Goal: Task Accomplishment & Management: Manage account settings

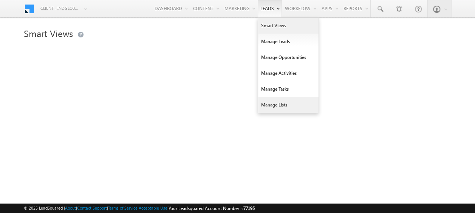
click at [274, 105] on link "Manage Lists" at bounding box center [288, 105] width 60 height 16
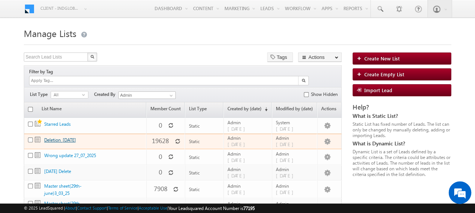
click at [63, 137] on link "[MEDICAL_DATA]_[DATE]" at bounding box center [60, 140] width 32 height 6
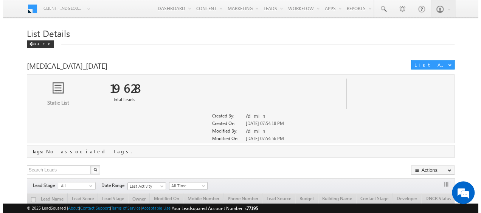
scroll to position [79, 0]
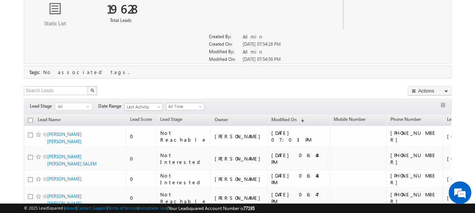
click at [31, 118] on input "checkbox" at bounding box center [30, 120] width 5 height 5
checkbox input "true"
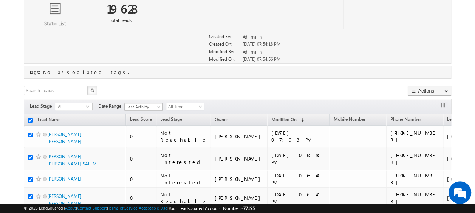
checkbox input "true"
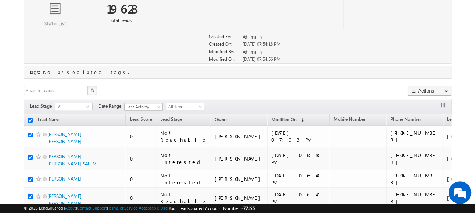
checkbox input "true"
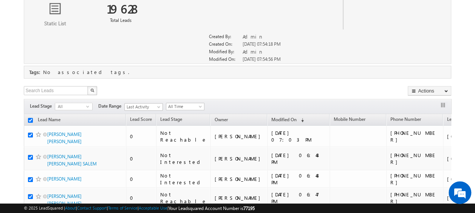
checkbox input "true"
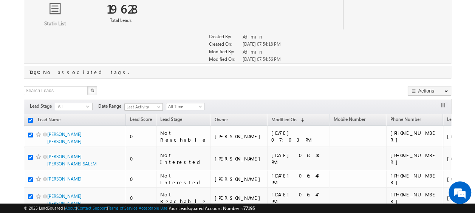
checkbox input "true"
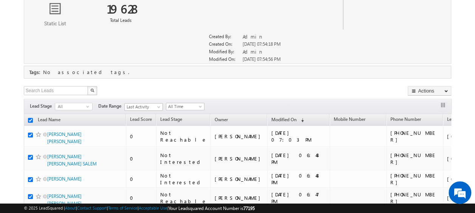
checkbox input "true"
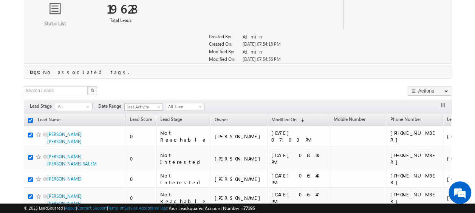
checkbox input "true"
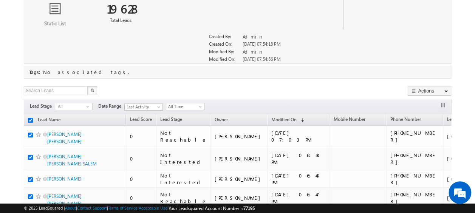
checkbox input "true"
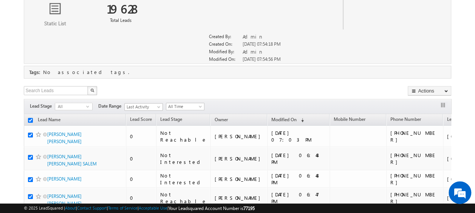
checkbox input "true"
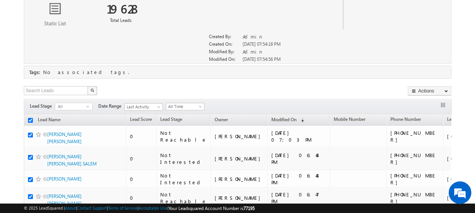
checkbox input "true"
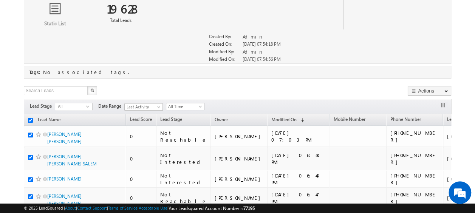
checkbox input "true"
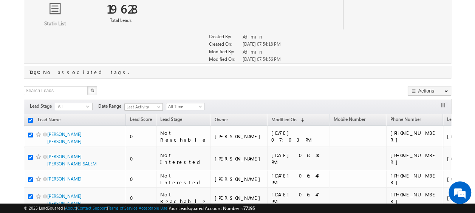
checkbox input "true"
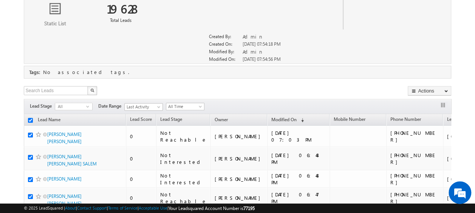
checkbox input "true"
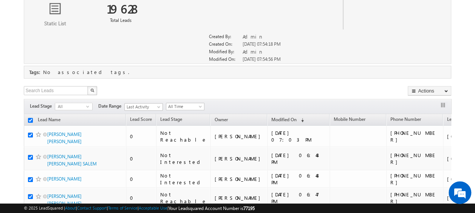
checkbox input "true"
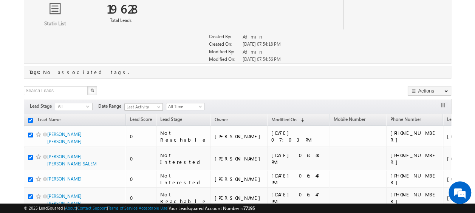
checkbox input "true"
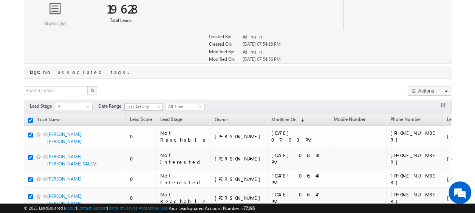
checkbox input "true"
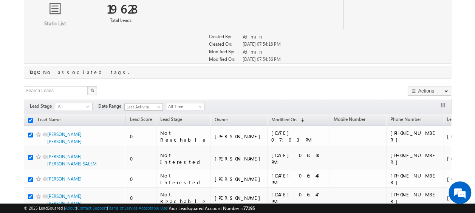
checkbox input "true"
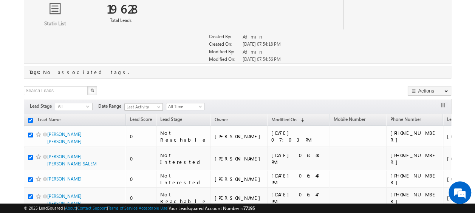
checkbox input "true"
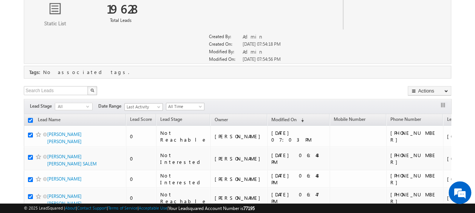
checkbox input "true"
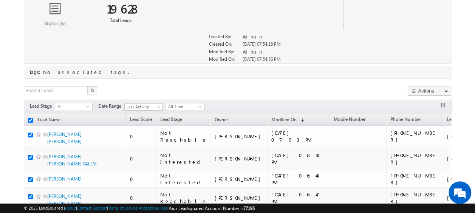
checkbox input "true"
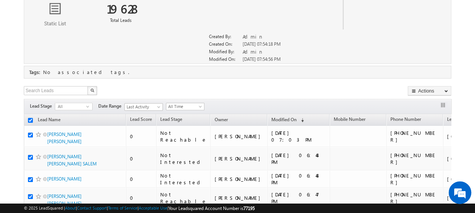
checkbox input "true"
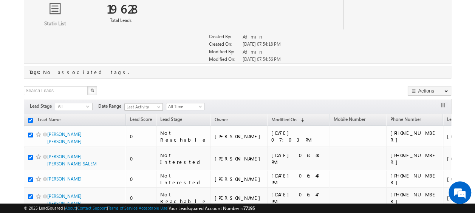
checkbox input "true"
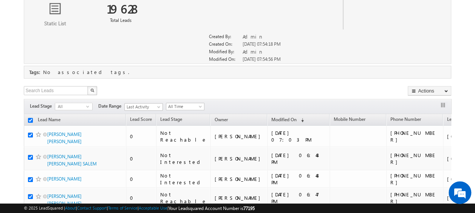
checkbox input "true"
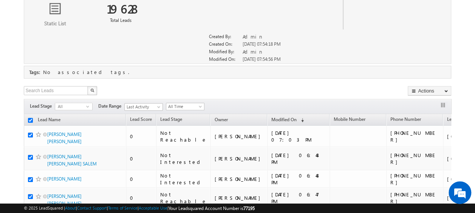
checkbox input "true"
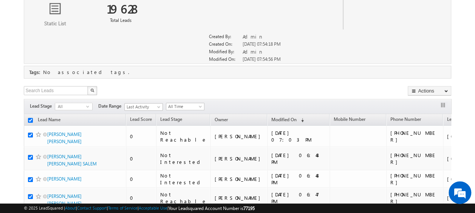
checkbox input "true"
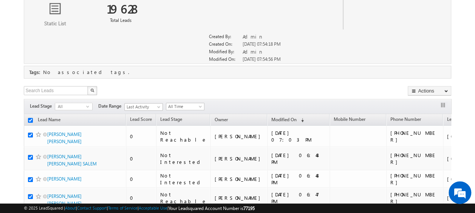
checkbox input "true"
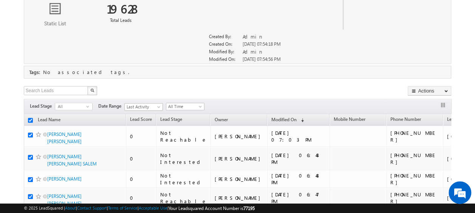
checkbox input "true"
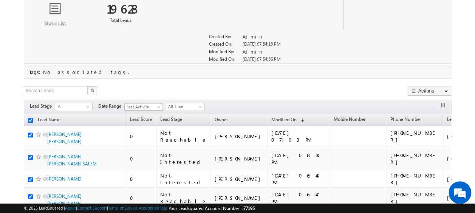
checkbox input "true"
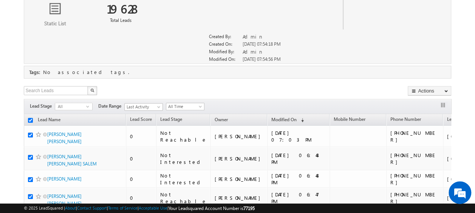
checkbox input "true"
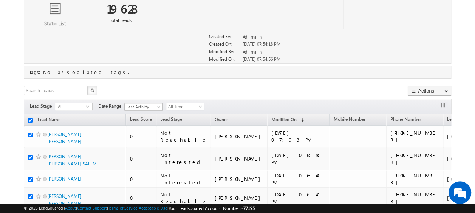
checkbox input "true"
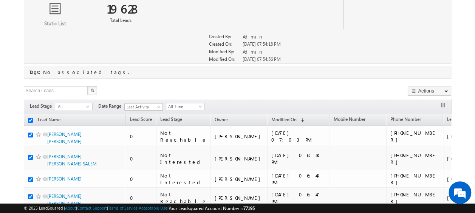
checkbox input "true"
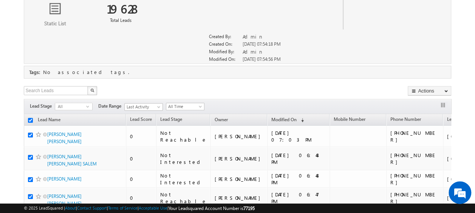
checkbox input "true"
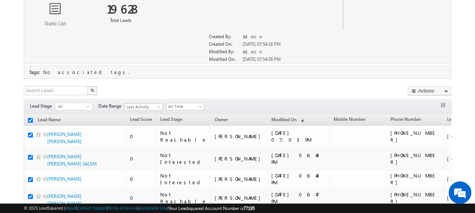
checkbox input "true"
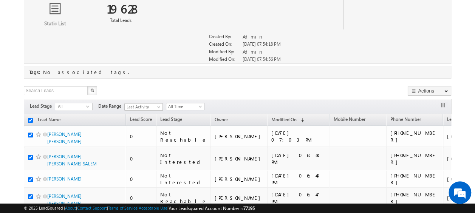
checkbox input "true"
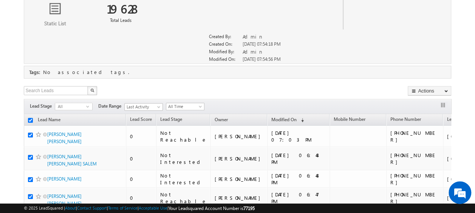
checkbox input "true"
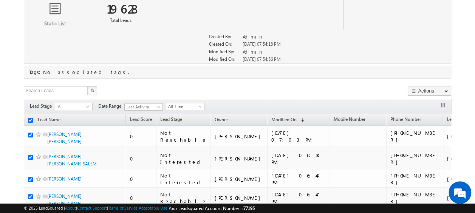
checkbox input "true"
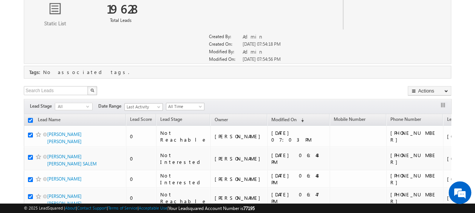
checkbox input "true"
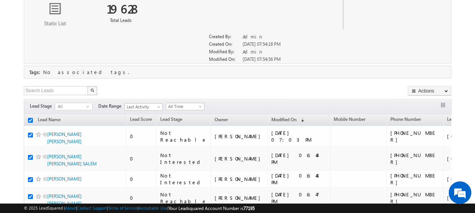
checkbox input "true"
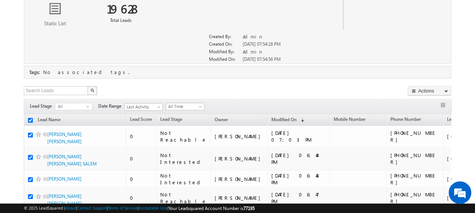
checkbox input "true"
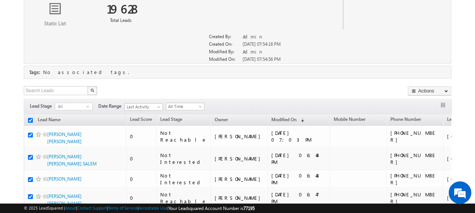
checkbox input "true"
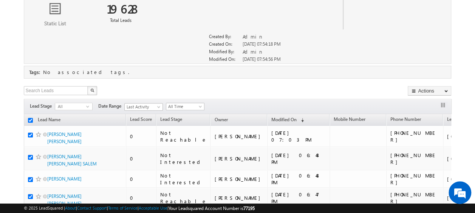
checkbox input "true"
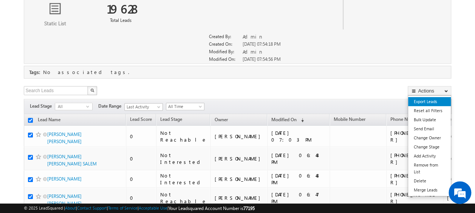
click at [429, 100] on link "Export Leads" at bounding box center [429, 101] width 43 height 9
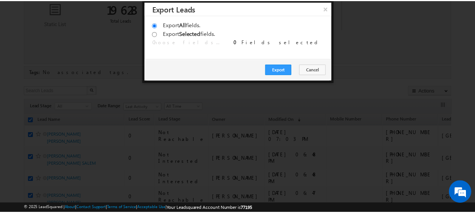
scroll to position [0, 0]
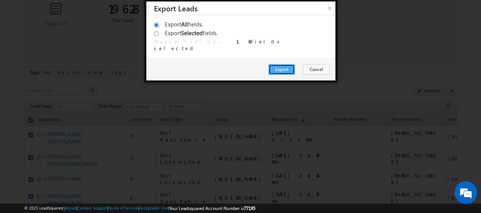
click at [283, 70] on button "Export" at bounding box center [281, 69] width 26 height 11
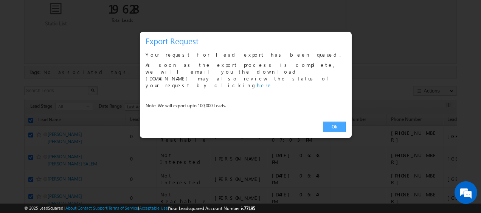
click at [334, 122] on link "Ok" at bounding box center [334, 127] width 23 height 11
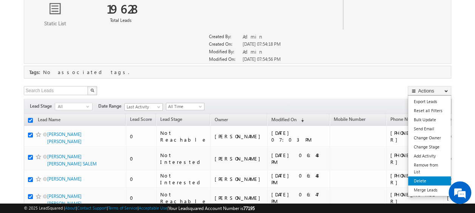
click at [432, 179] on link "Delete" at bounding box center [429, 180] width 43 height 9
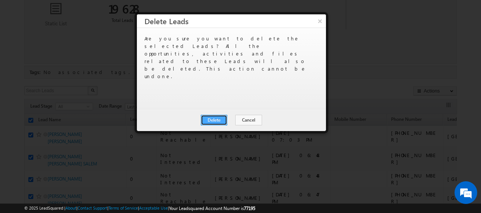
click at [216, 120] on button "Delete" at bounding box center [214, 120] width 26 height 11
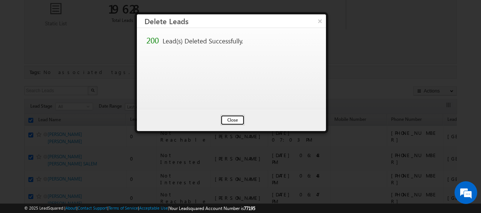
click at [231, 120] on button "Close" at bounding box center [232, 120] width 24 height 11
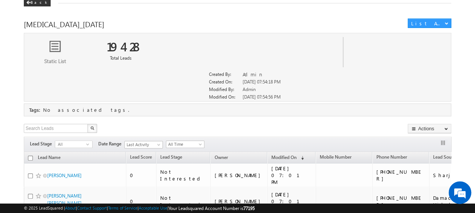
scroll to position [117, 0]
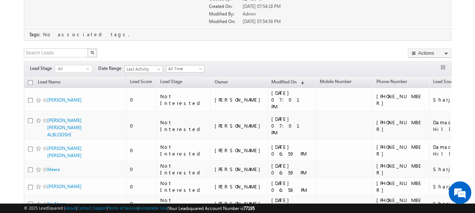
click at [29, 81] on input "checkbox" at bounding box center [30, 82] width 5 height 5
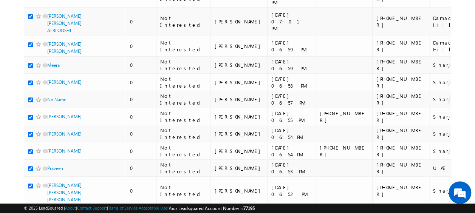
scroll to position [0, 0]
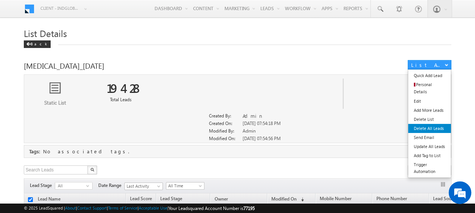
click at [433, 124] on link "Delete All Leads" at bounding box center [429, 128] width 43 height 9
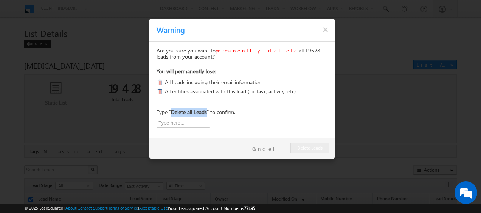
drag, startPoint x: 172, startPoint y: 111, endPoint x: 207, endPoint y: 113, distance: 35.5
click at [207, 113] on p "Type " Delete all Leads " to confirm." at bounding box center [195, 112] width 79 height 9
copy b "Delete all Leads"
drag, startPoint x: 207, startPoint y: 113, endPoint x: 178, endPoint y: 121, distance: 29.9
click at [178, 121] on input "text" at bounding box center [183, 123] width 54 height 9
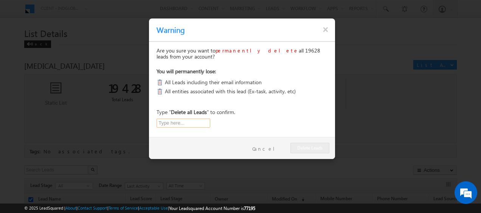
paste input "Delete all Leads"
click at [310, 149] on button "Delete Leads" at bounding box center [309, 148] width 39 height 11
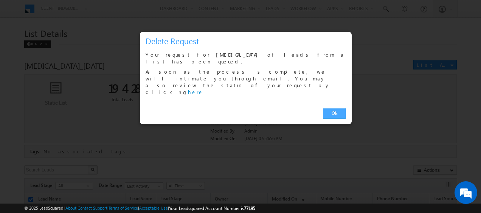
click at [340, 108] on link "Ok" at bounding box center [334, 113] width 23 height 11
